Goal: Find specific page/section

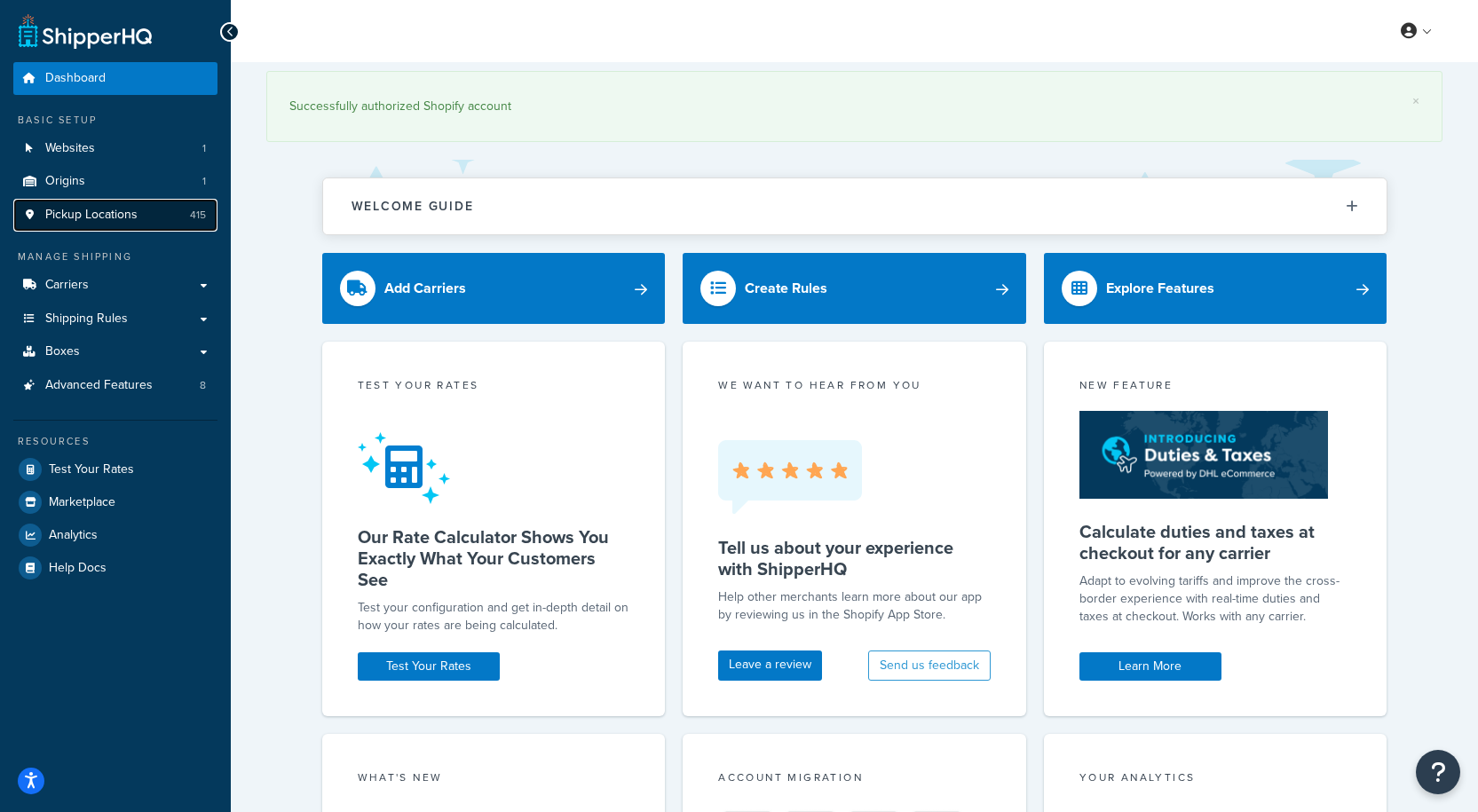
click at [85, 223] on span "Pickup Locations" at bounding box center [92, 215] width 93 height 15
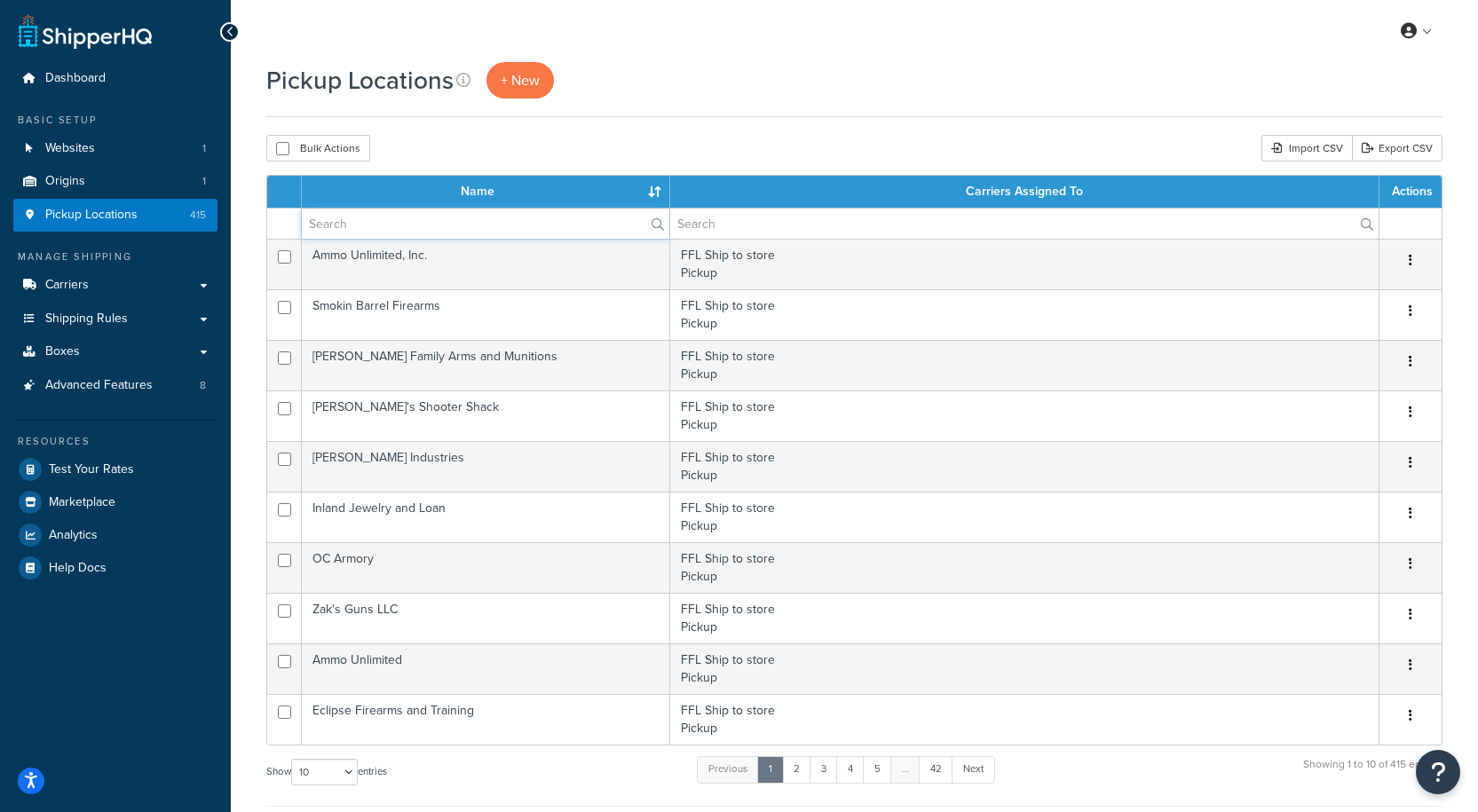
click at [409, 217] on input "text" at bounding box center [486, 223] width 368 height 30
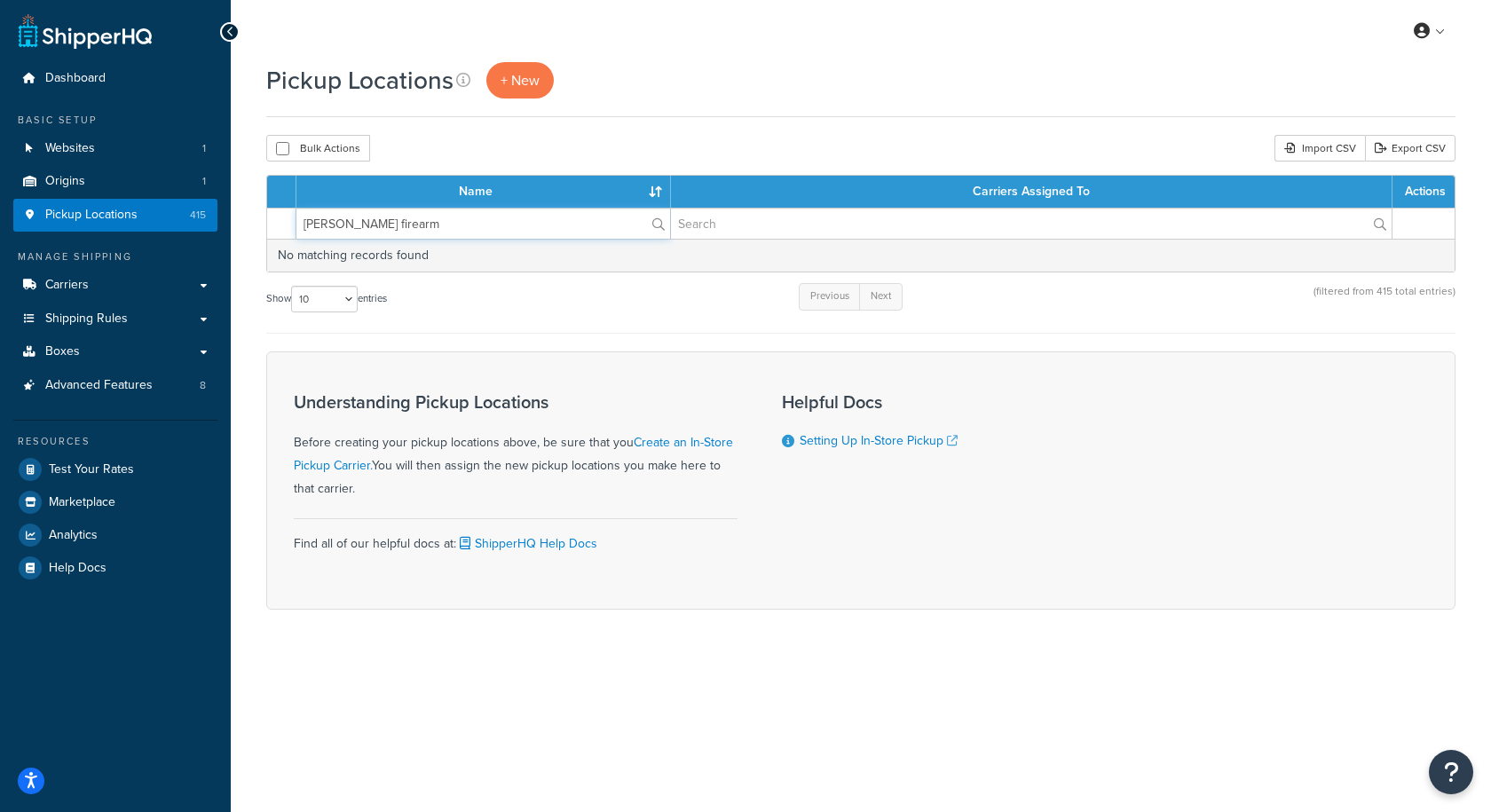
type input "Britt firearms"
